Goal: Use online tool/utility: Utilize a website feature to perform a specific function

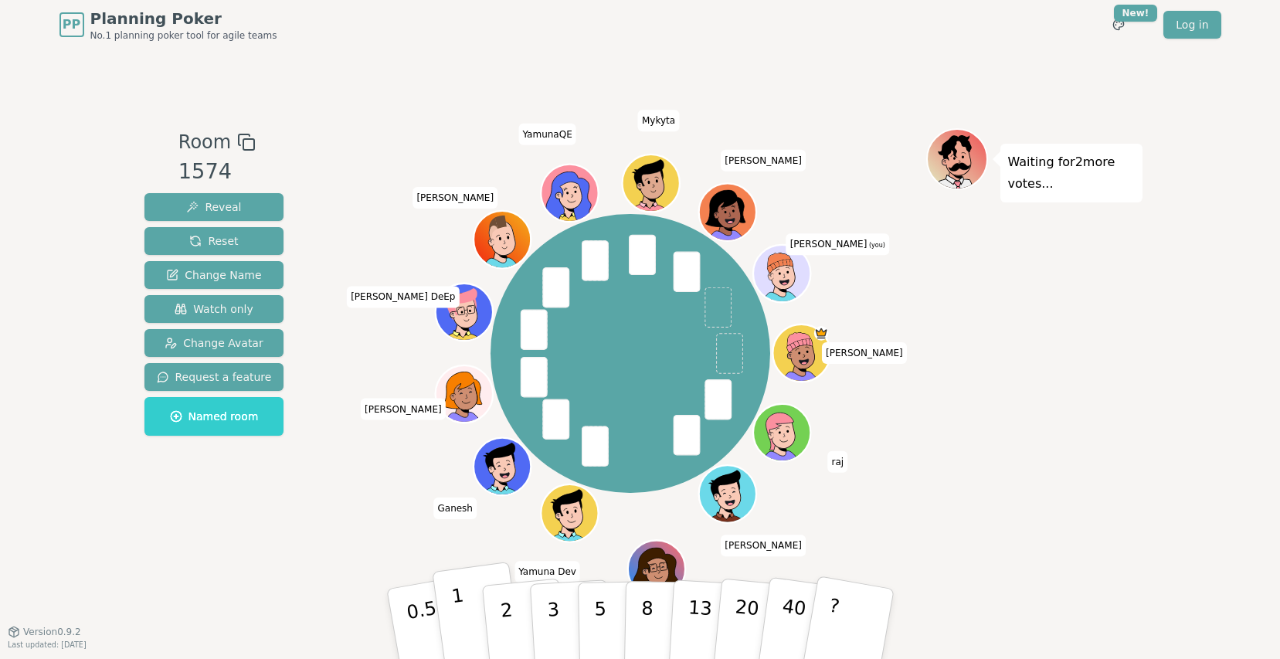
click at [470, 638] on button "1" at bounding box center [478, 624] width 92 height 125
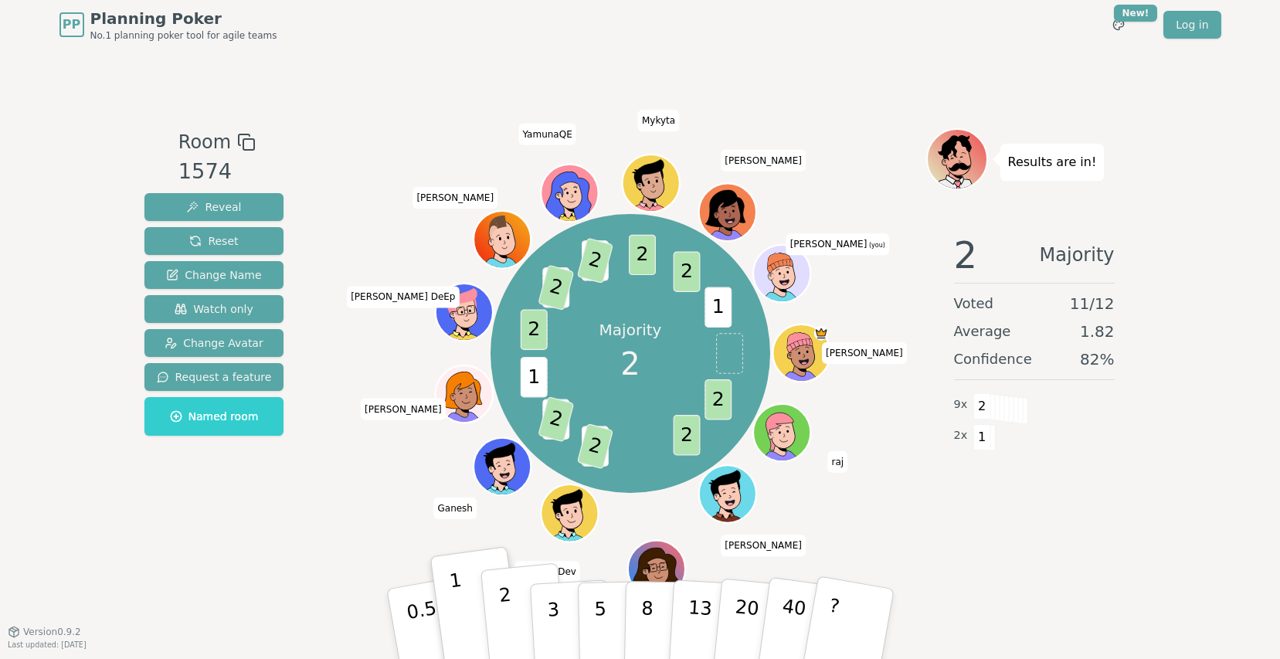
click at [521, 637] on button "2" at bounding box center [524, 624] width 88 height 123
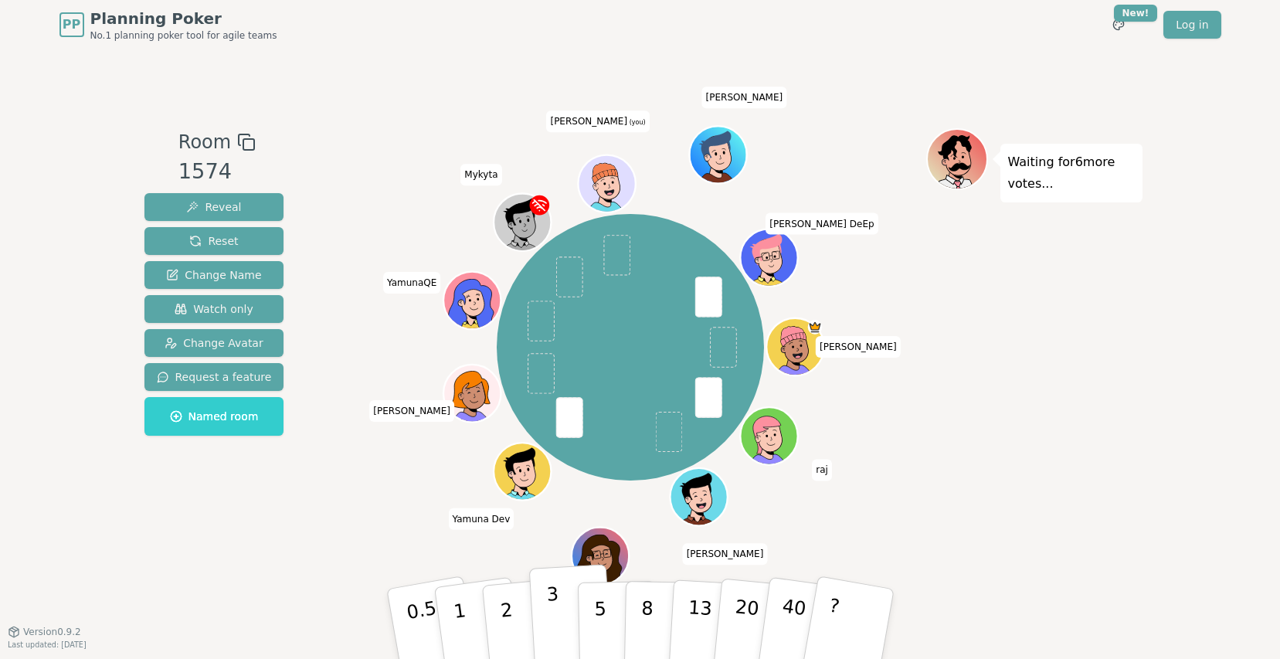
click at [552, 618] on p "3" at bounding box center [553, 625] width 17 height 84
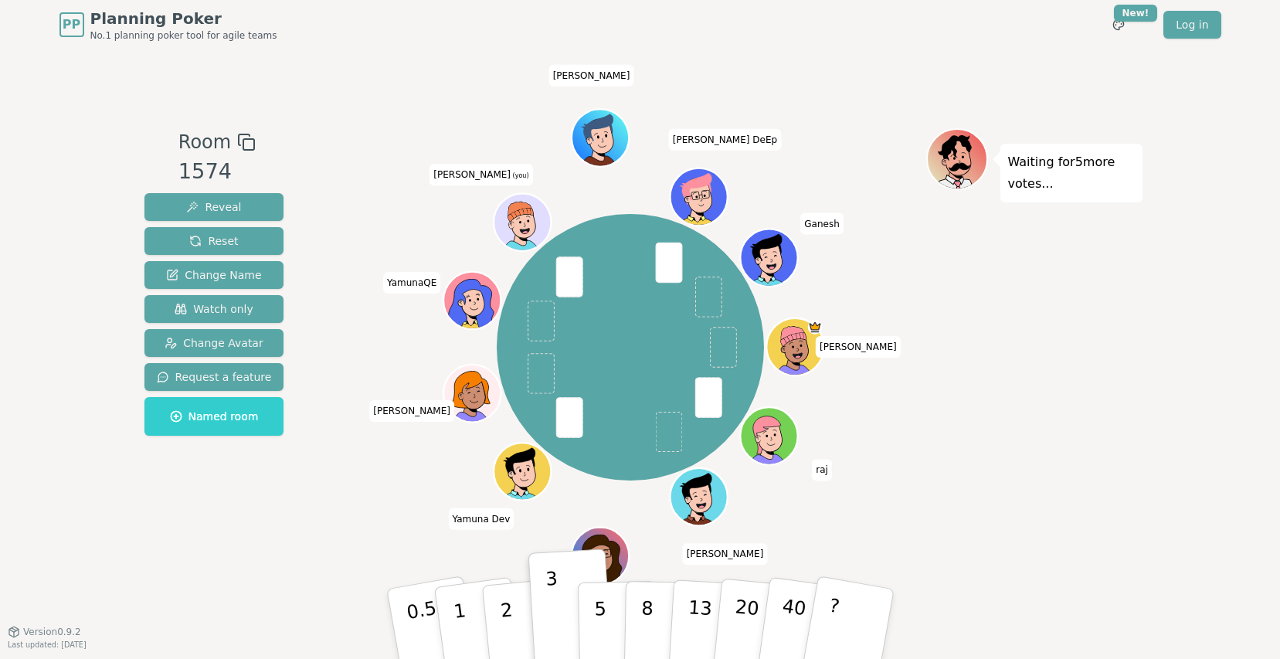
click at [1082, 426] on div "Waiting for 5 more votes..." at bounding box center [1034, 340] width 216 height 425
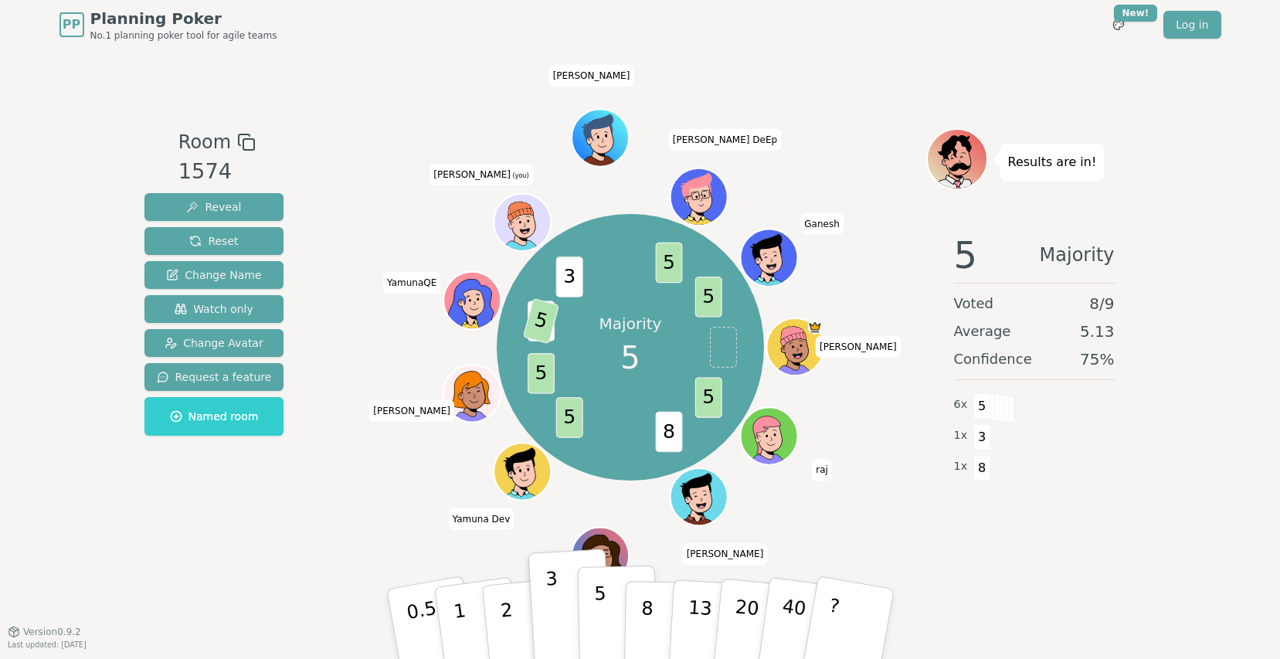
click at [607, 613] on button "5" at bounding box center [617, 624] width 80 height 117
